Goal: Task Accomplishment & Management: Complete application form

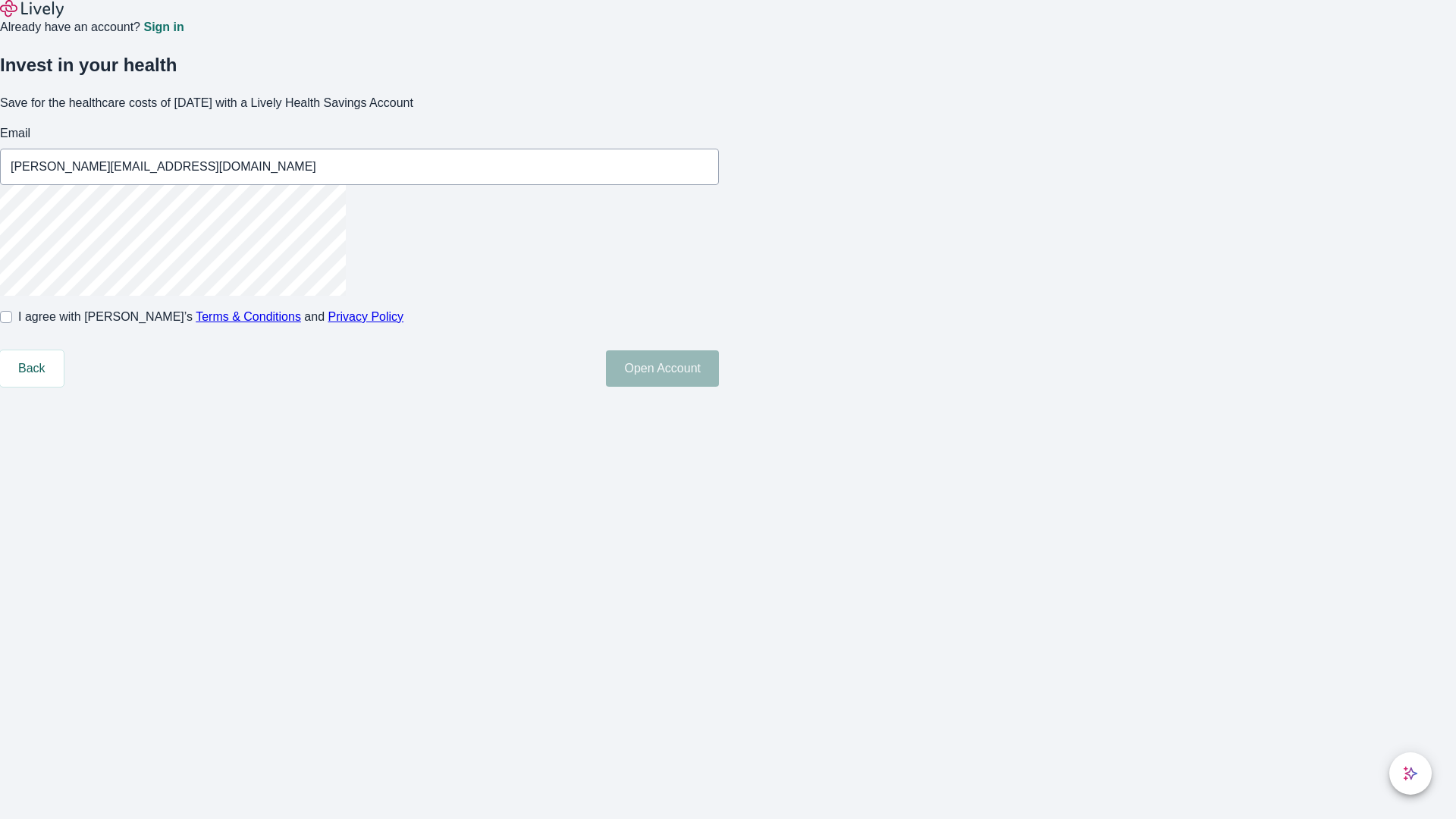
click at [12, 323] on input "I agree with Lively’s Terms & Conditions and Privacy Policy" at bounding box center [6, 317] width 12 height 12
checkbox input "true"
click at [719, 387] on button "Open Account" at bounding box center [662, 369] width 113 height 36
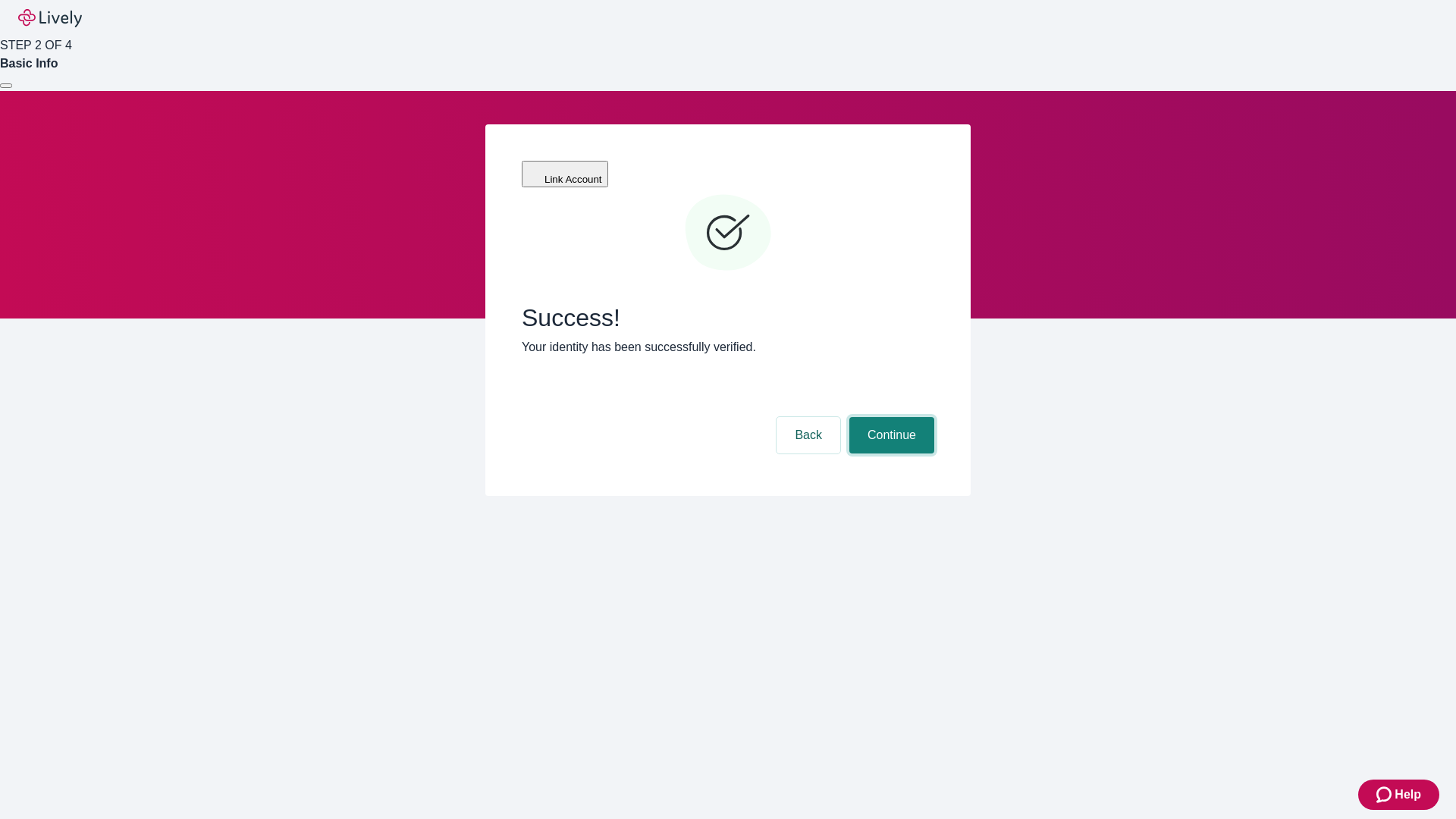
click at [889, 417] on button "Continue" at bounding box center [892, 435] width 85 height 36
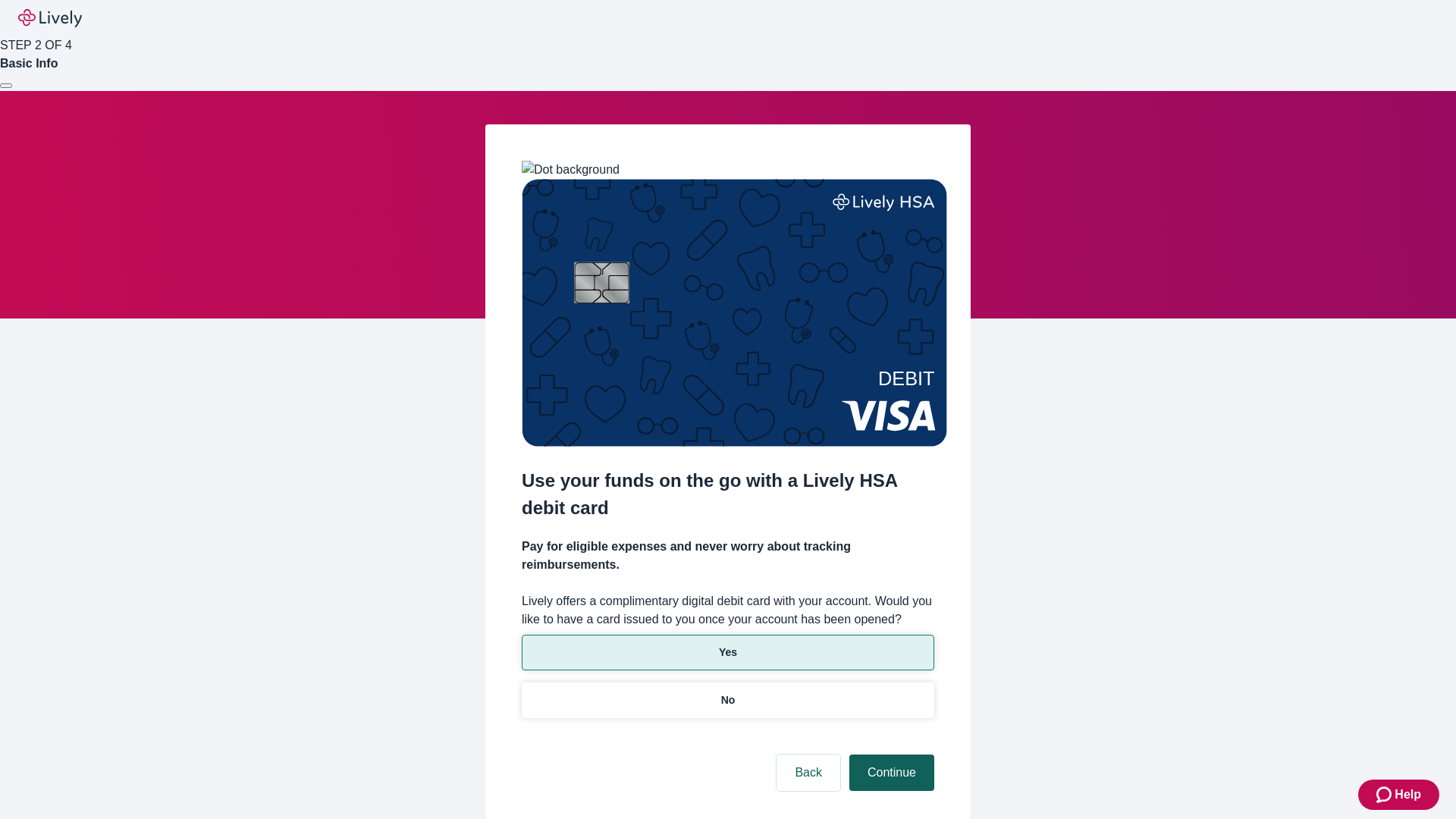
click at [727, 692] on p "No" at bounding box center [729, 699] width 15 height 16
click at [889, 754] on button "Continue" at bounding box center [892, 772] width 85 height 36
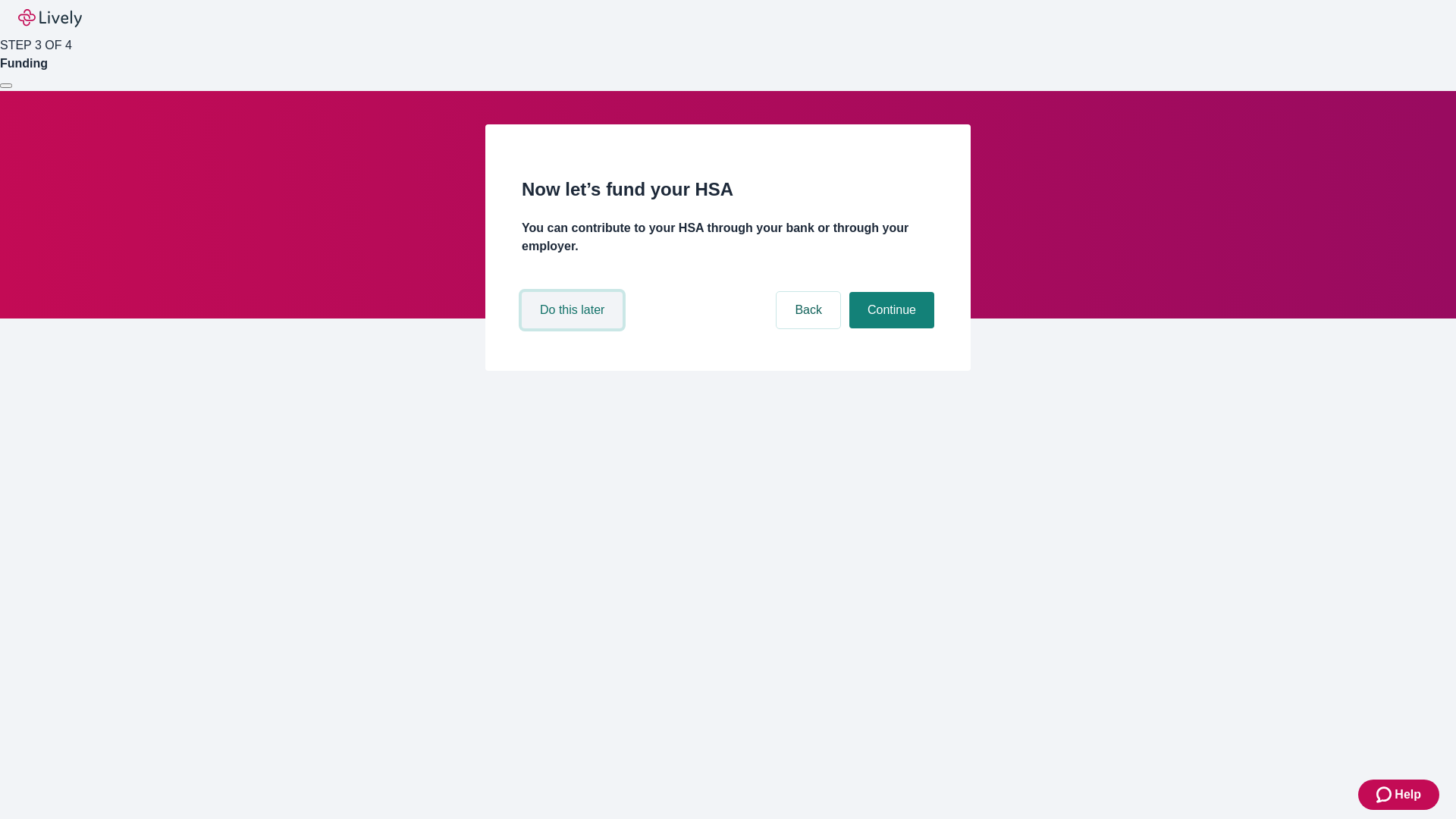
click at [574, 328] on button "Do this later" at bounding box center [572, 310] width 101 height 36
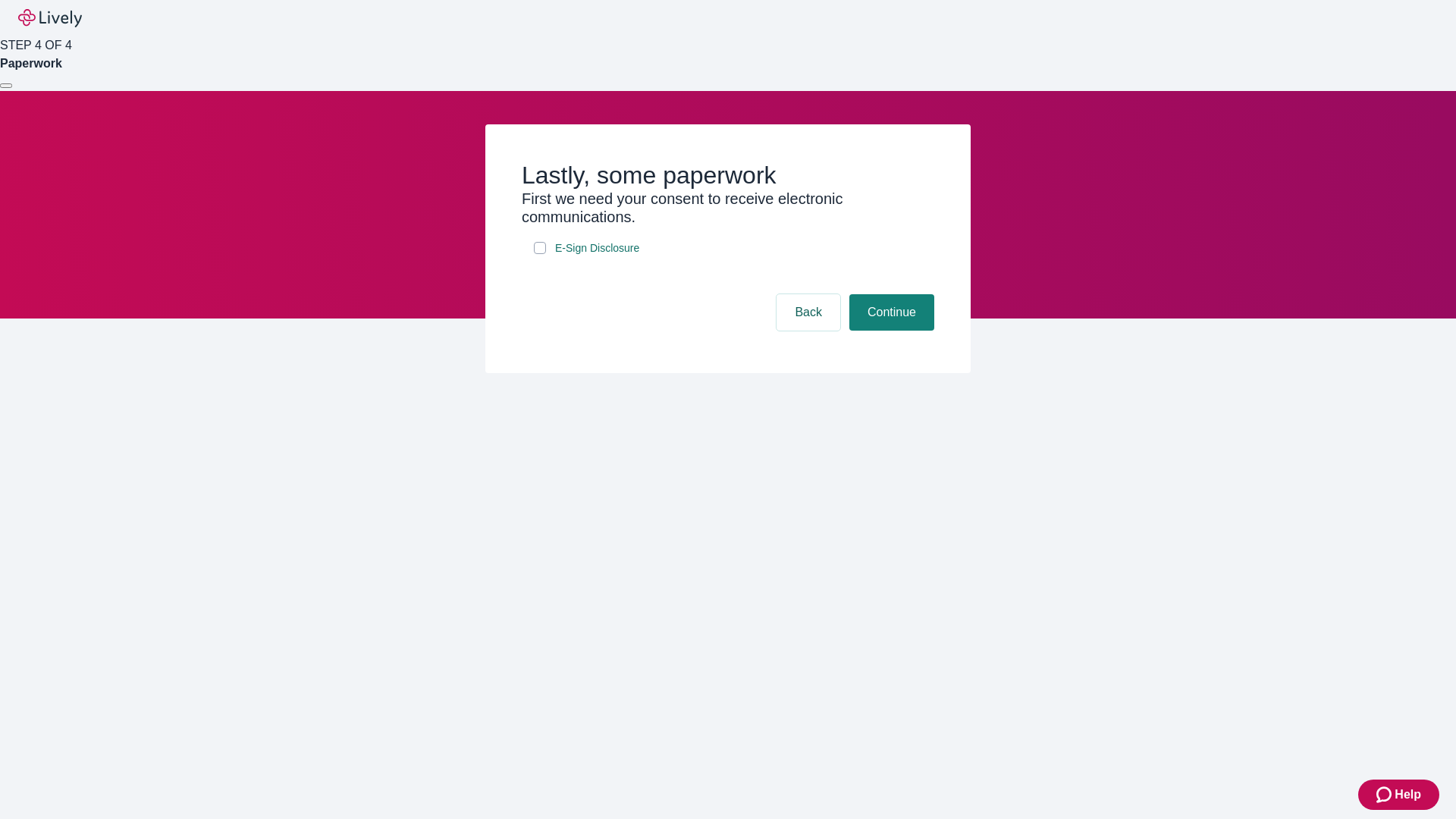
click at [540, 254] on input "E-Sign Disclosure" at bounding box center [540, 247] width 12 height 12
checkbox input "true"
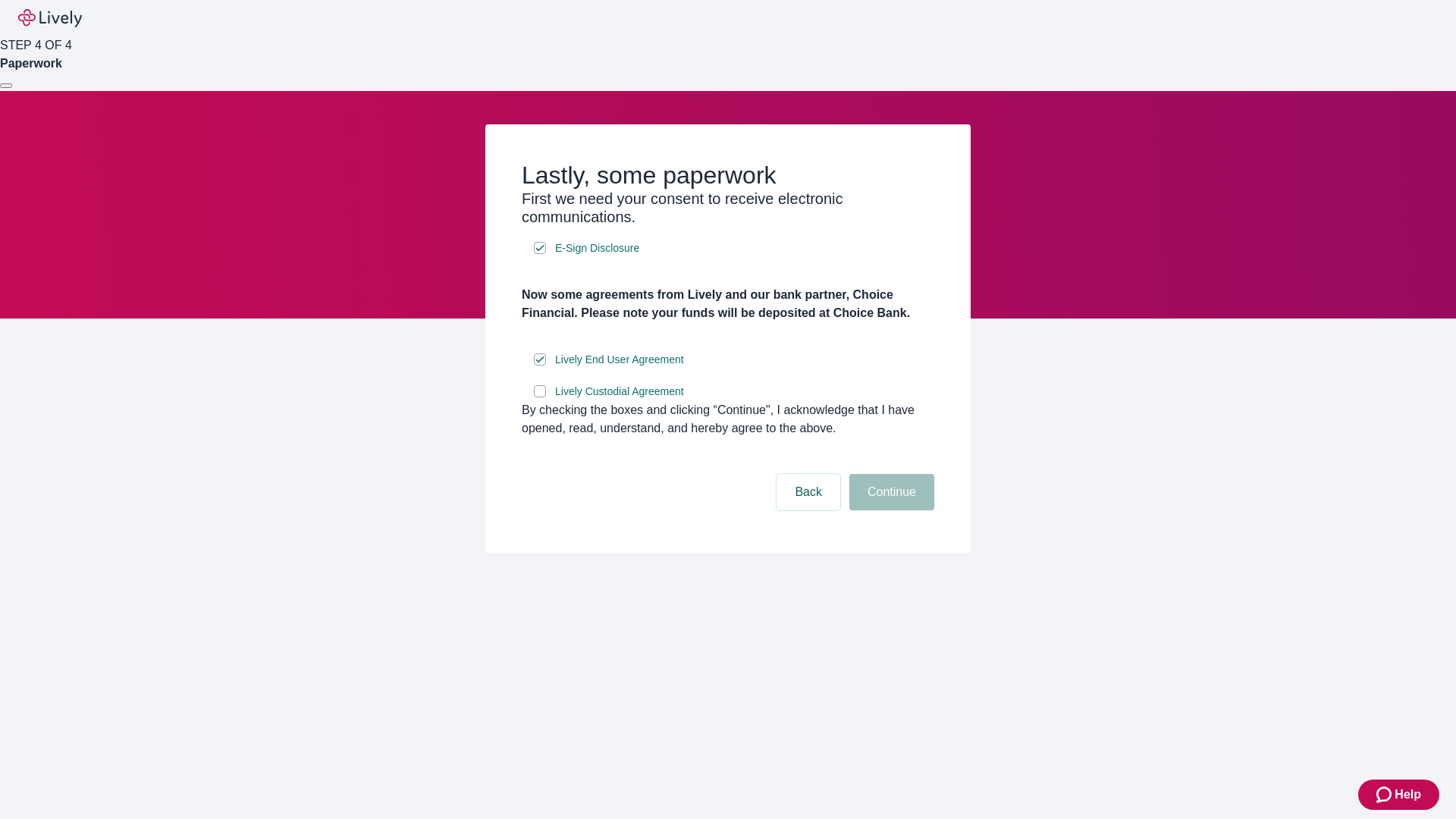
click at [540, 397] on input "Lively Custodial Agreement" at bounding box center [540, 391] width 12 height 12
checkbox input "true"
click at [889, 510] on button "Continue" at bounding box center [892, 492] width 85 height 36
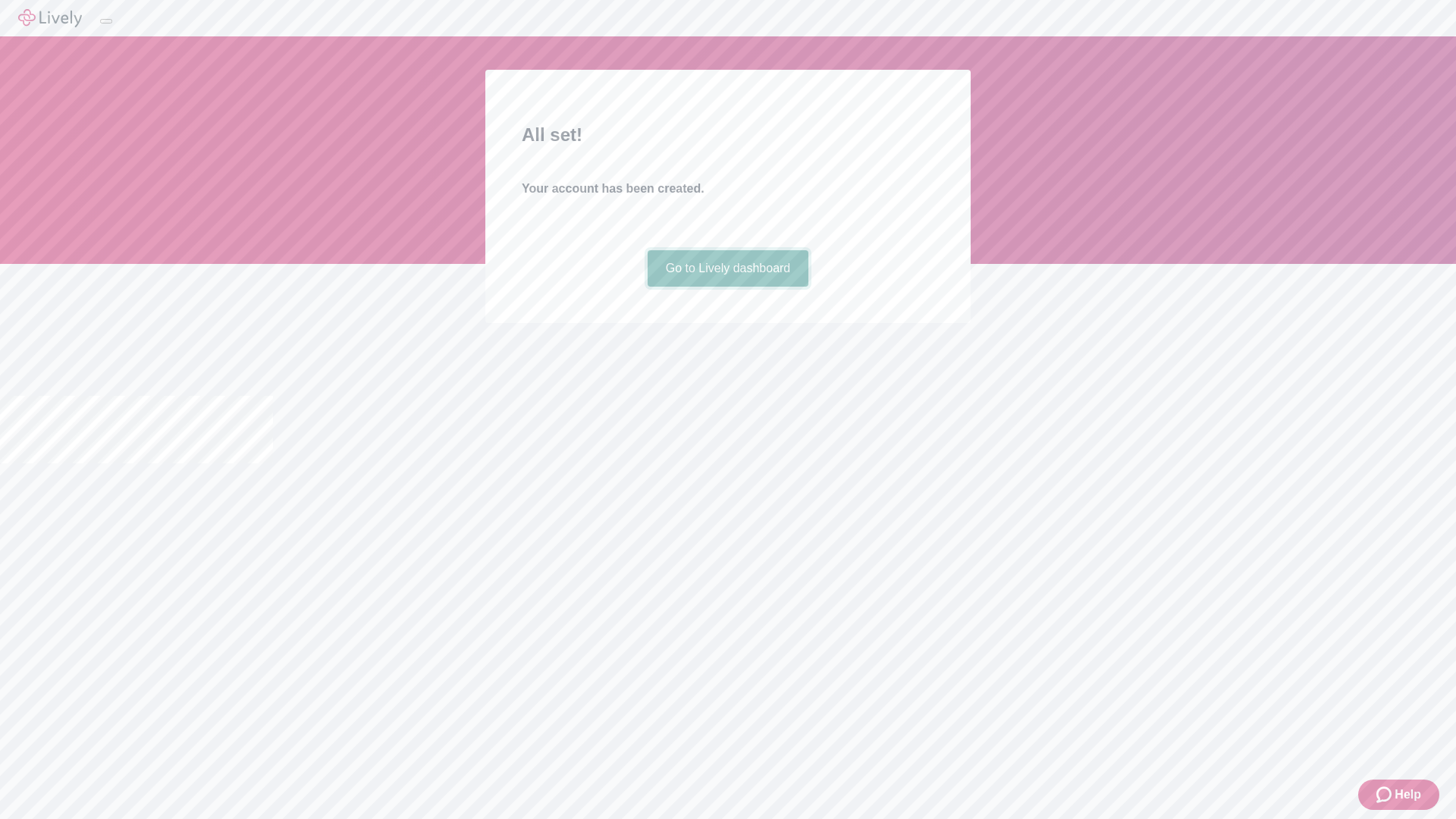
click at [727, 287] on link "Go to Lively dashboard" at bounding box center [728, 269] width 161 height 36
